Goal: Information Seeking & Learning: Find specific fact

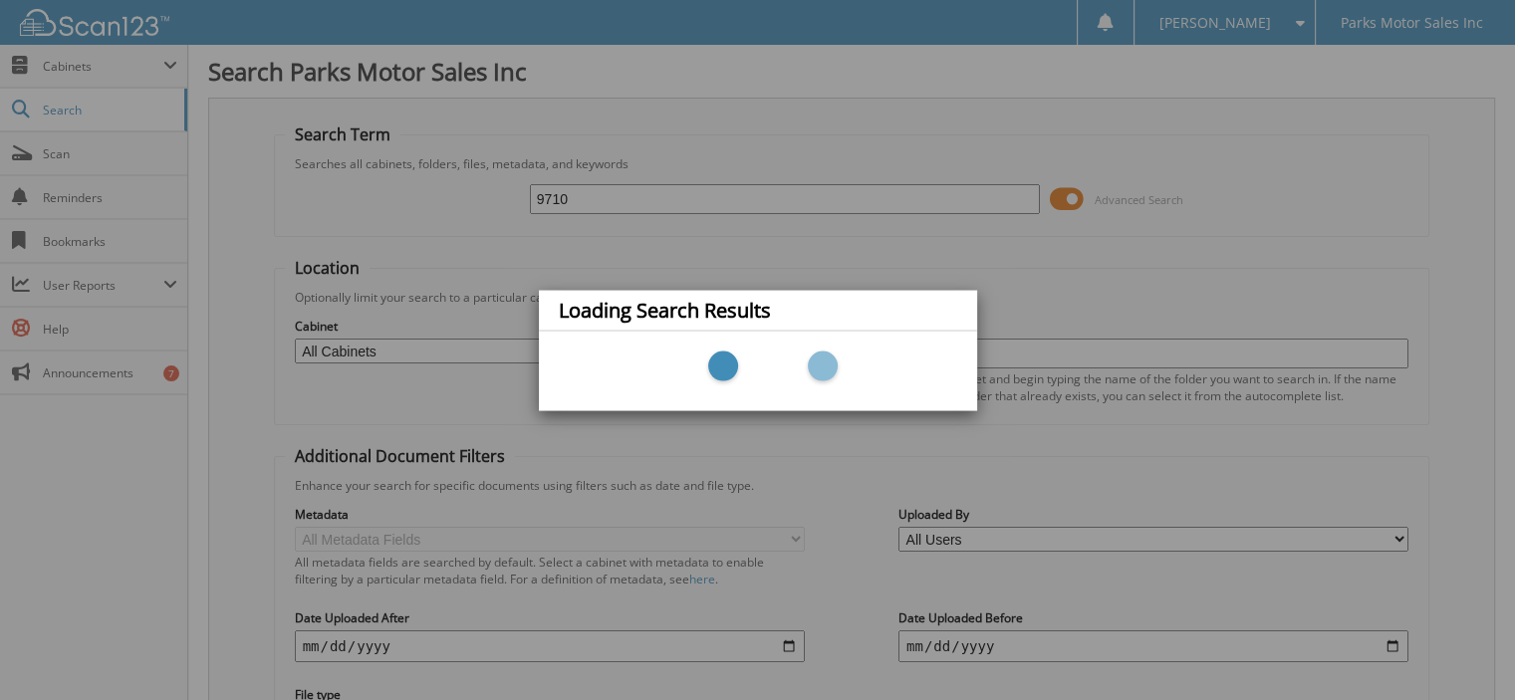
type input "97103"
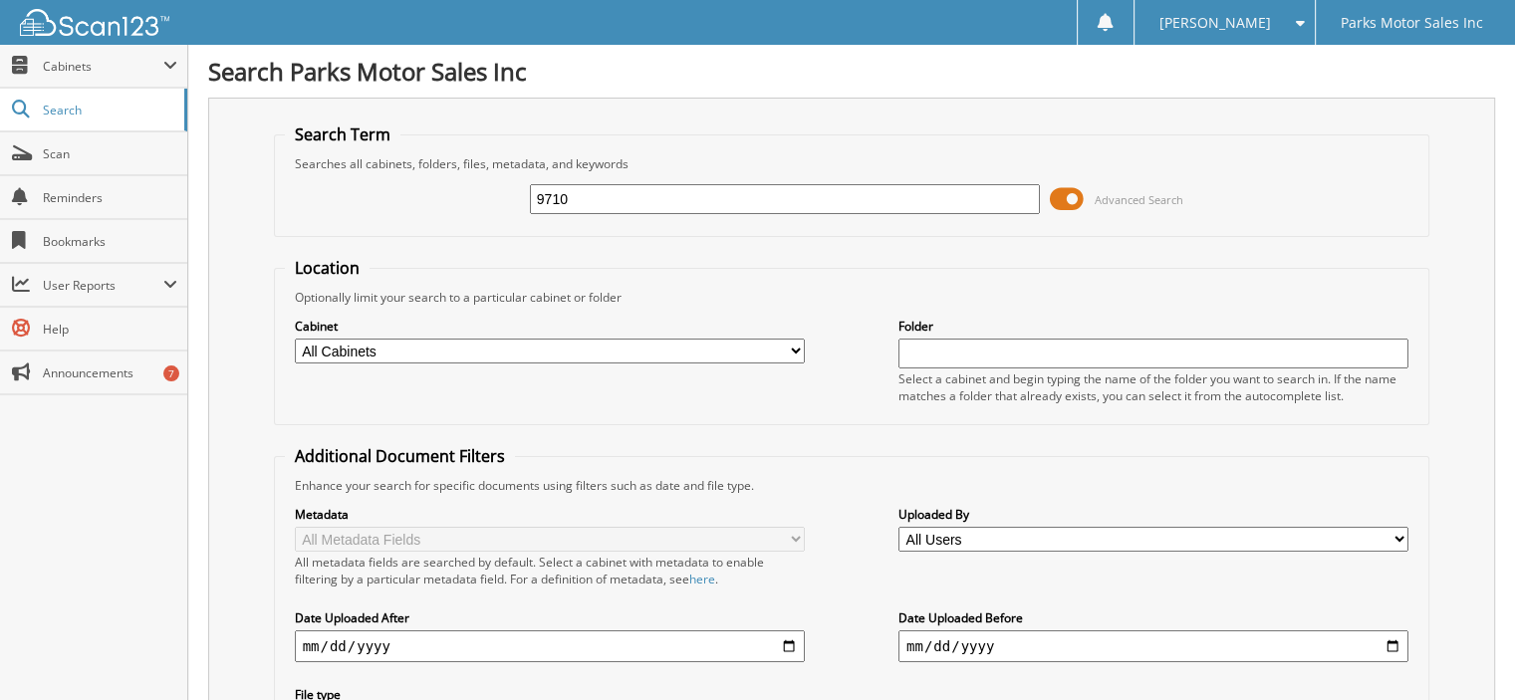
click at [597, 191] on input "9710" at bounding box center [785, 199] width 510 height 30
type input "97103"
click at [98, 110] on span "Search" at bounding box center [108, 110] width 131 height 17
drag, startPoint x: 96, startPoint y: 81, endPoint x: 221, endPoint y: 99, distance: 126.7
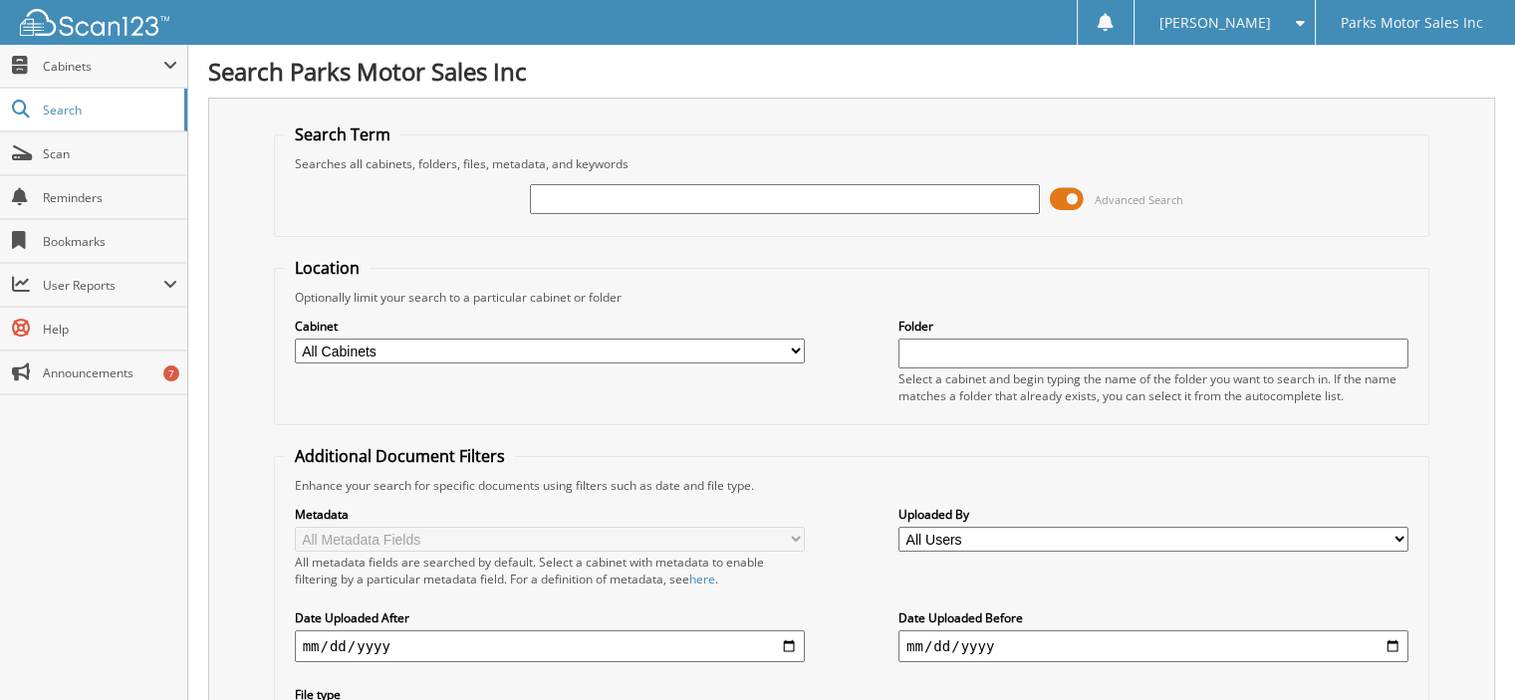
click at [96, 81] on span "Cabinets" at bounding box center [93, 66] width 187 height 43
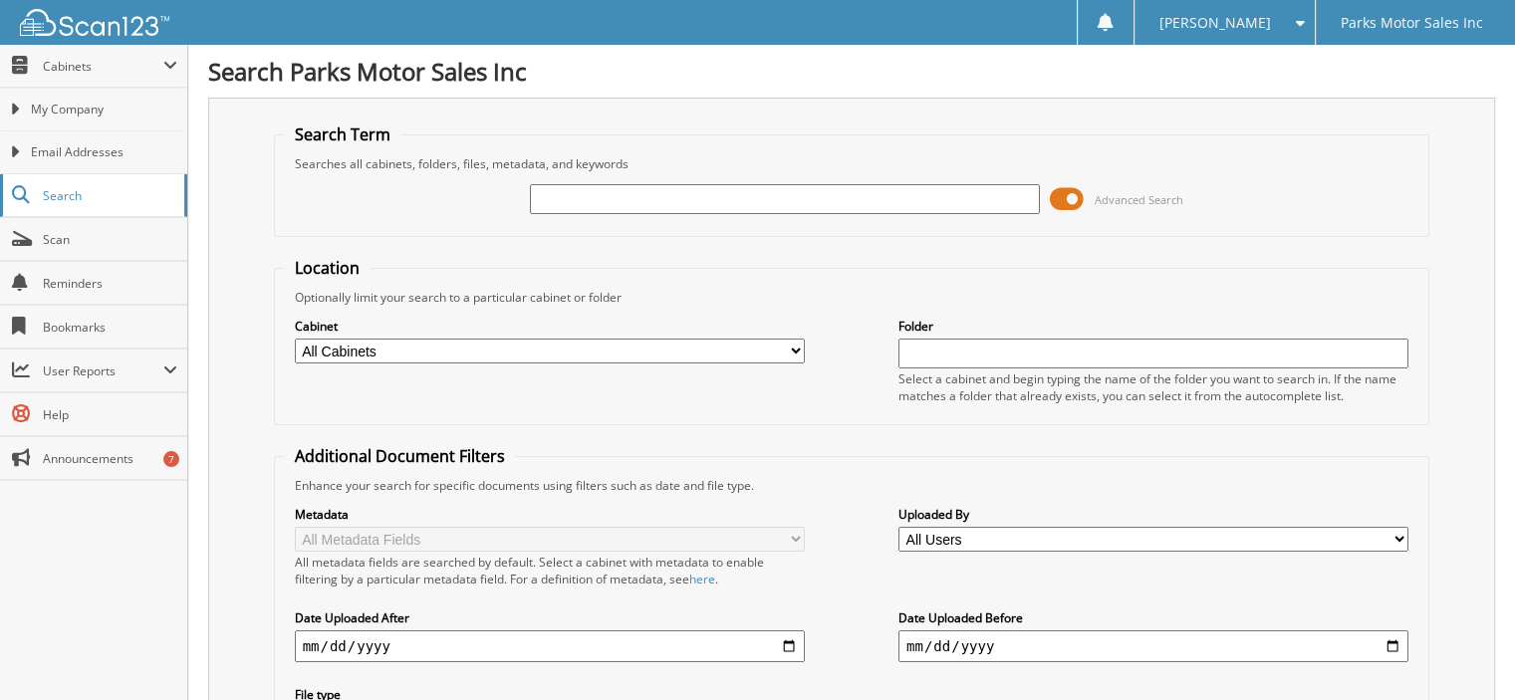
click at [116, 185] on link "Search" at bounding box center [93, 195] width 187 height 43
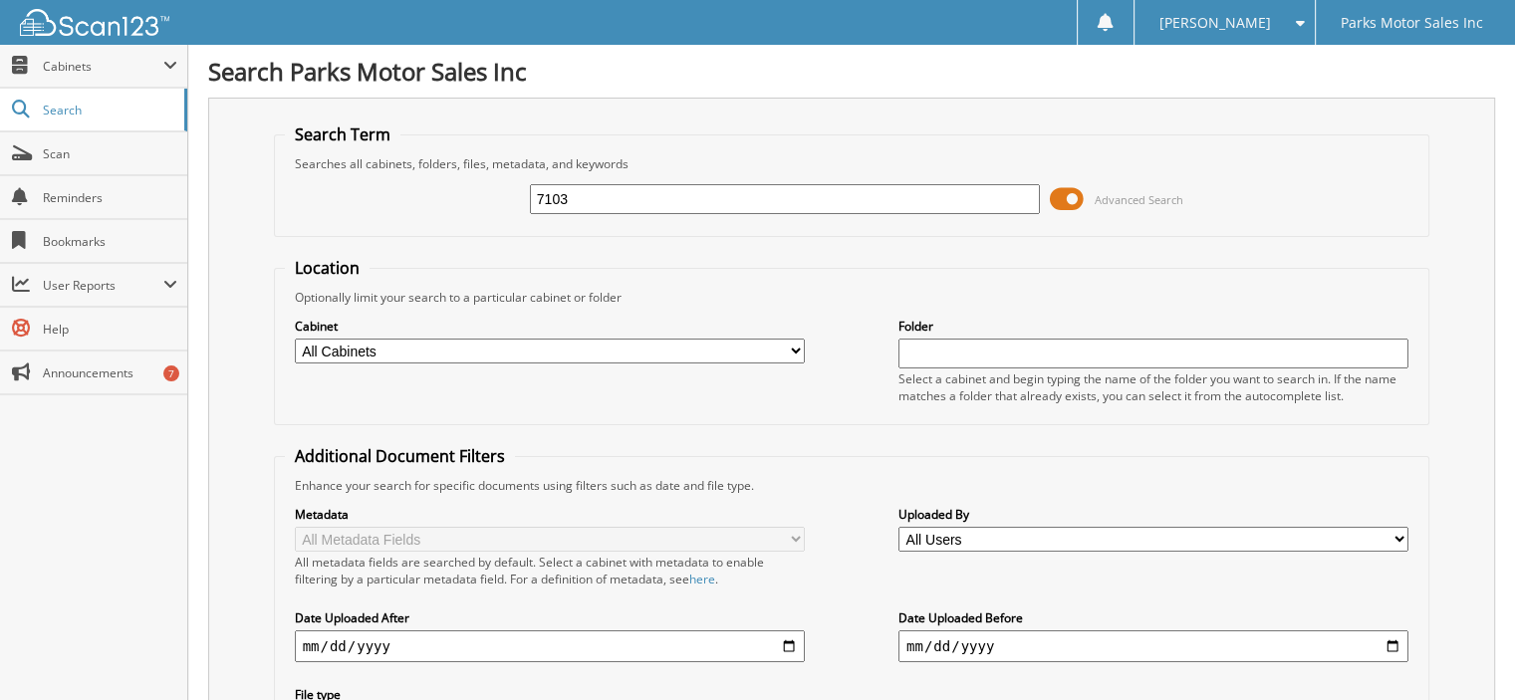
type input "7103"
click at [84, 75] on span "Cabinets" at bounding box center [93, 66] width 187 height 43
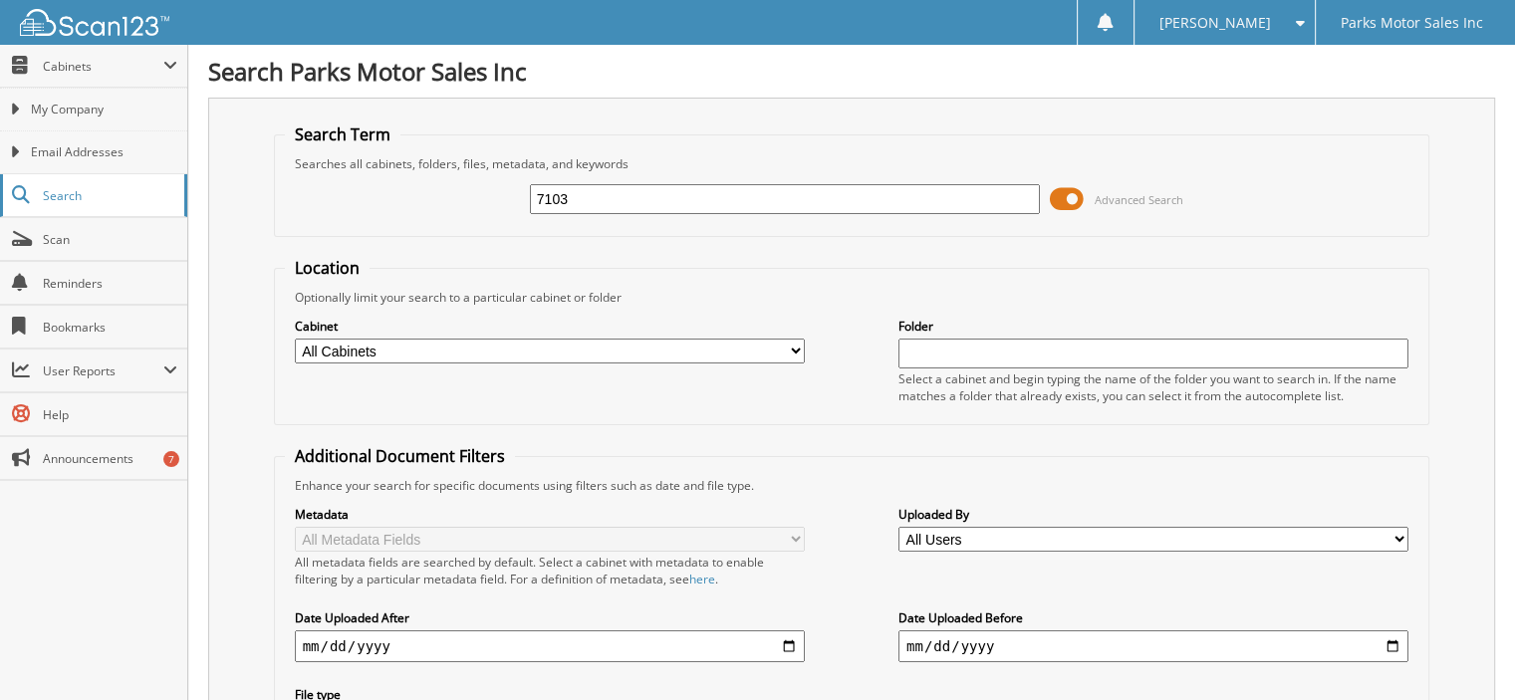
click at [89, 187] on span "Search" at bounding box center [108, 195] width 131 height 17
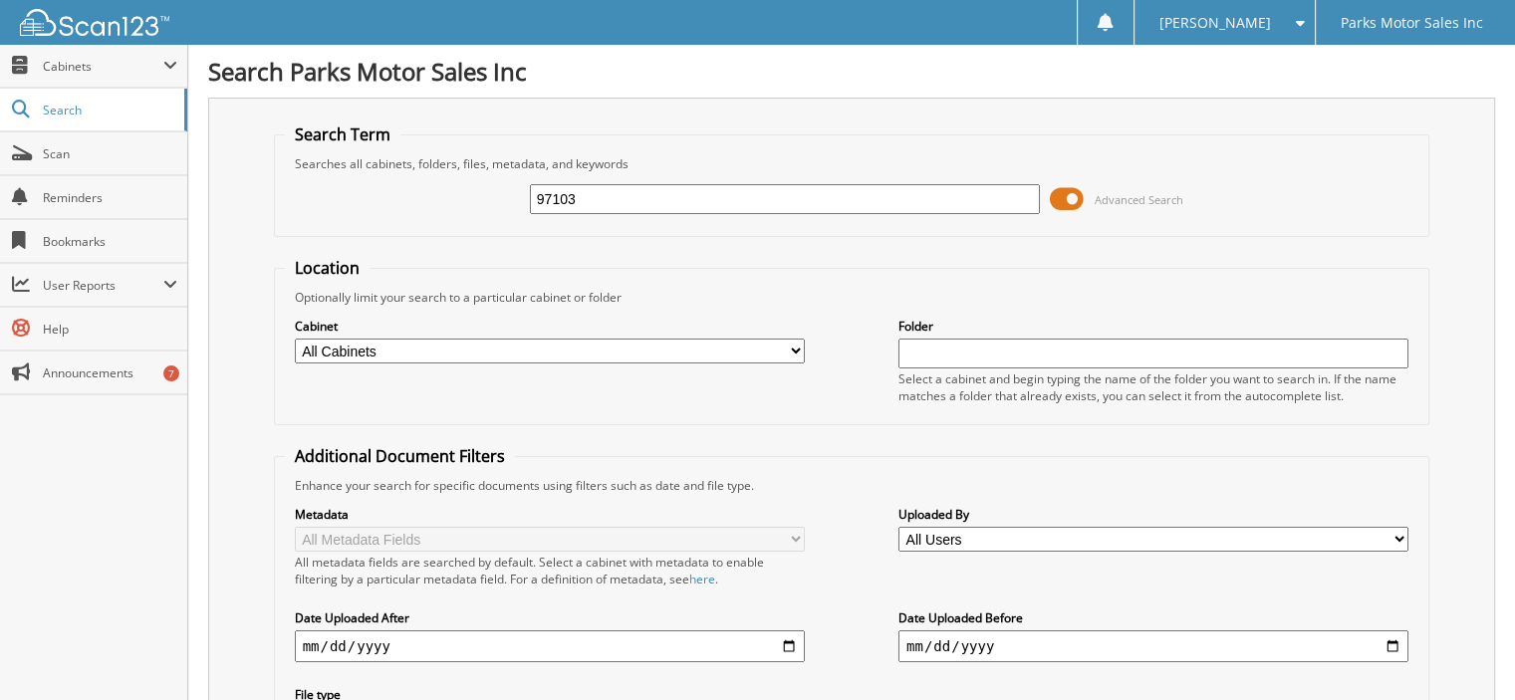
type input "97103"
